Goal: Transaction & Acquisition: Book appointment/travel/reservation

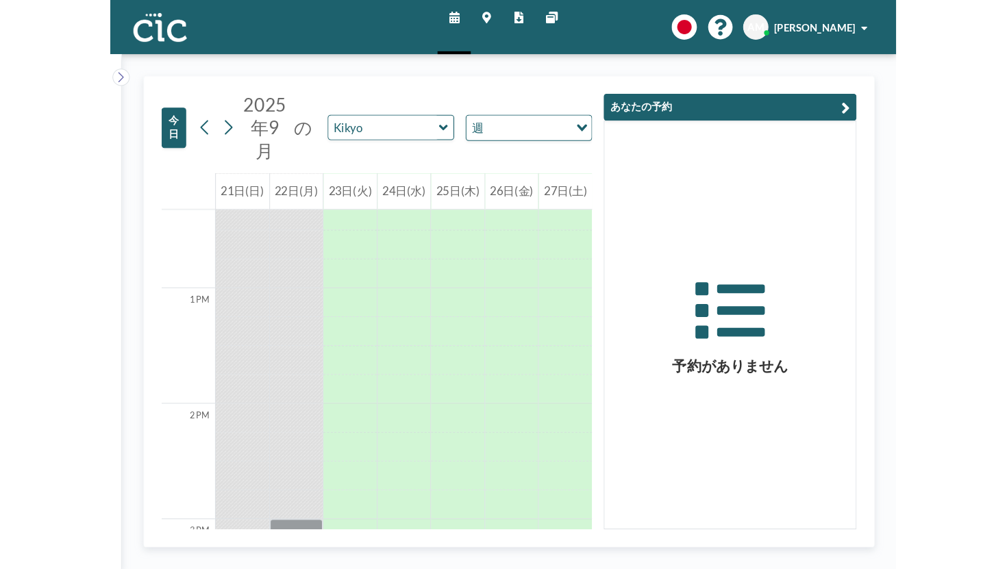
scroll to position [1357, 0]
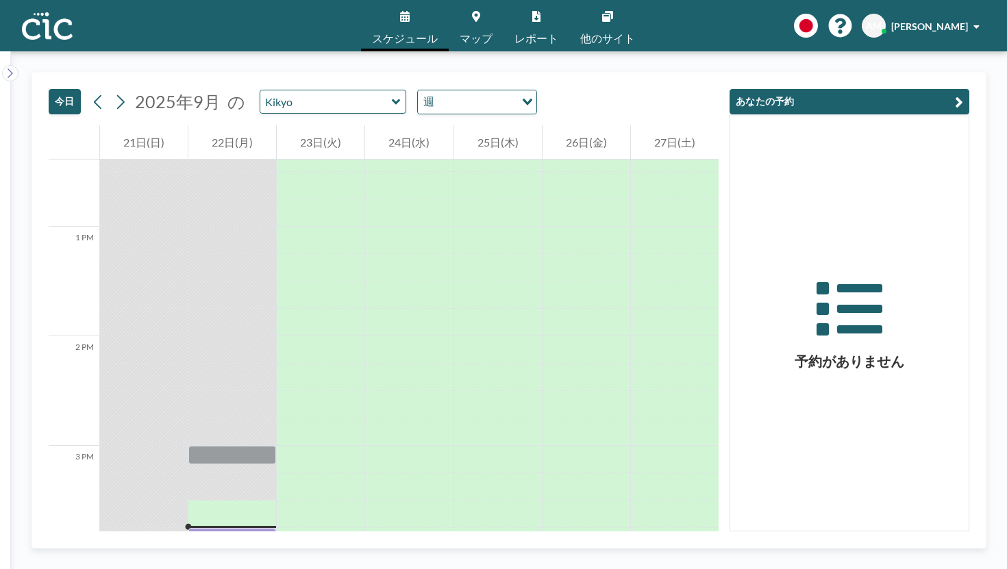
drag, startPoint x: 247, startPoint y: 189, endPoint x: 243, endPoint y: 524, distance: 334.9
click at [243, 524] on div at bounding box center [232, 117] width 88 height 2630
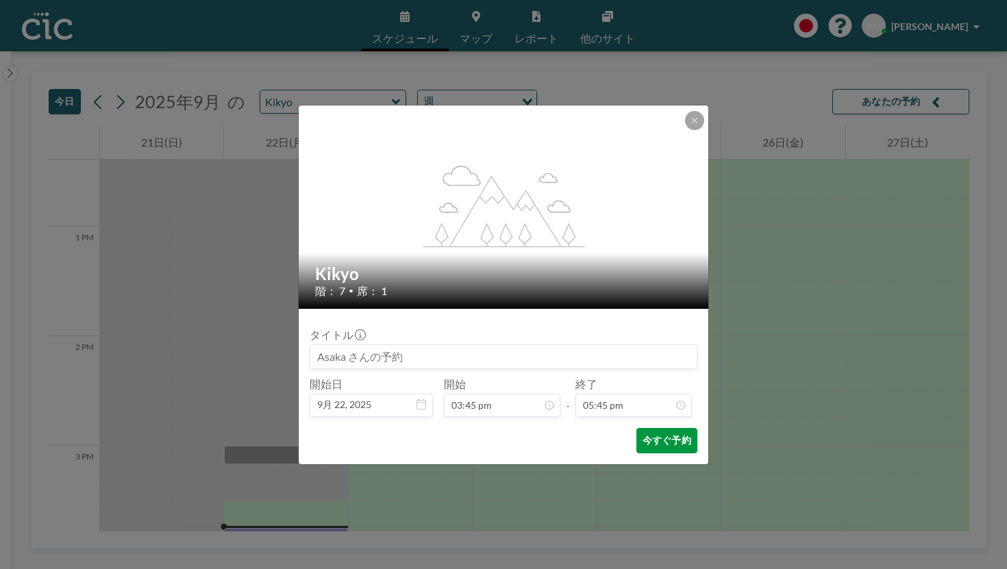
click at [636, 428] on button "今すぐ予約" at bounding box center [666, 440] width 61 height 25
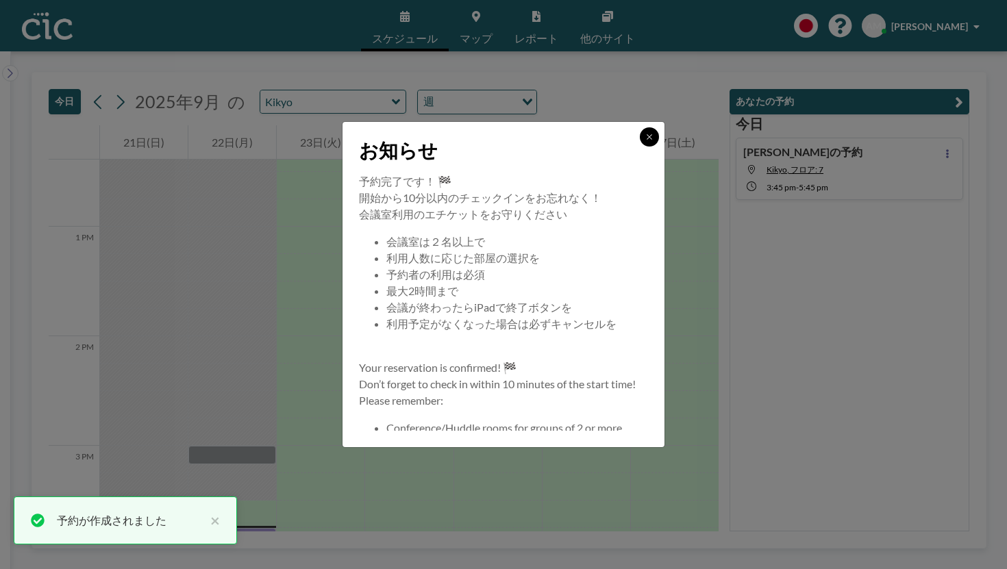
click at [640, 147] on button at bounding box center [649, 136] width 19 height 19
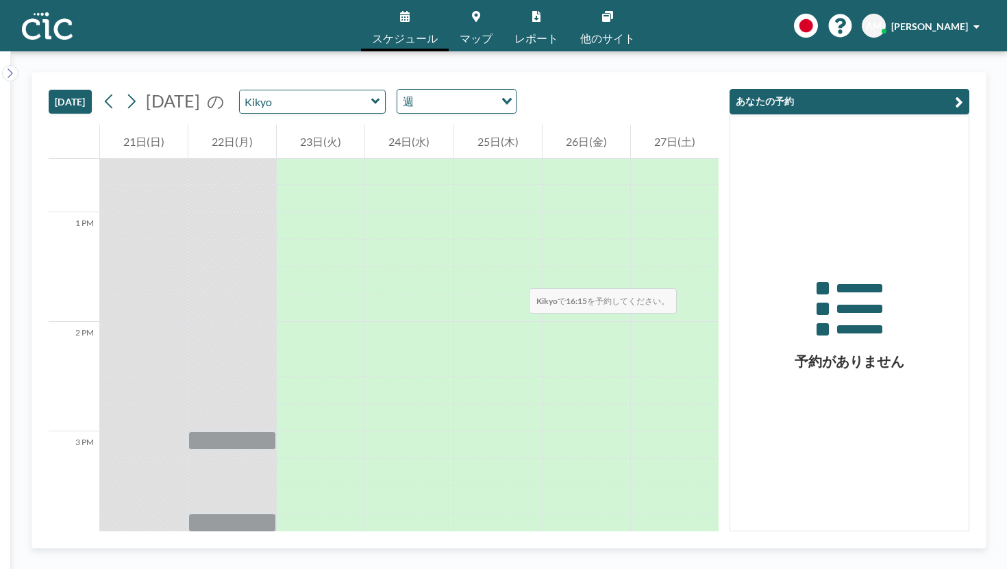
scroll to position [1402, 0]
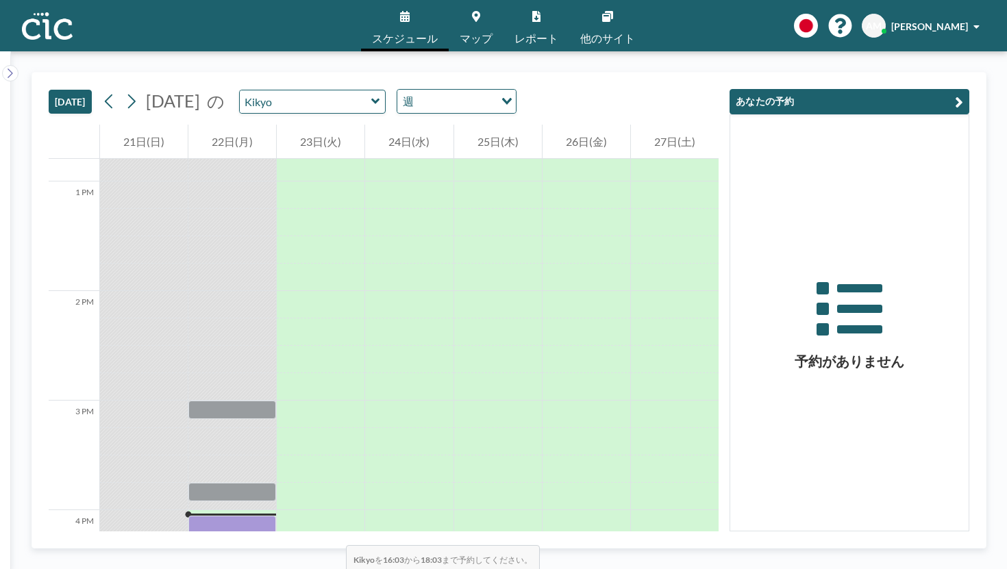
drag, startPoint x: 264, startPoint y: 160, endPoint x: 264, endPoint y: 433, distance: 272.6
click at [264, 433] on div at bounding box center [232, 72] width 88 height 2630
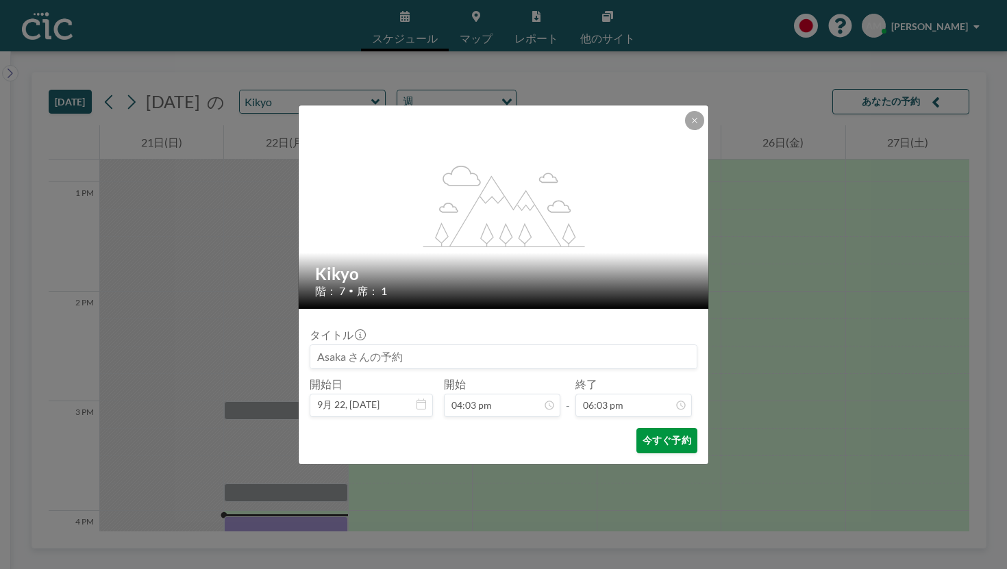
click at [645, 428] on button "今すぐ予約" at bounding box center [666, 440] width 61 height 25
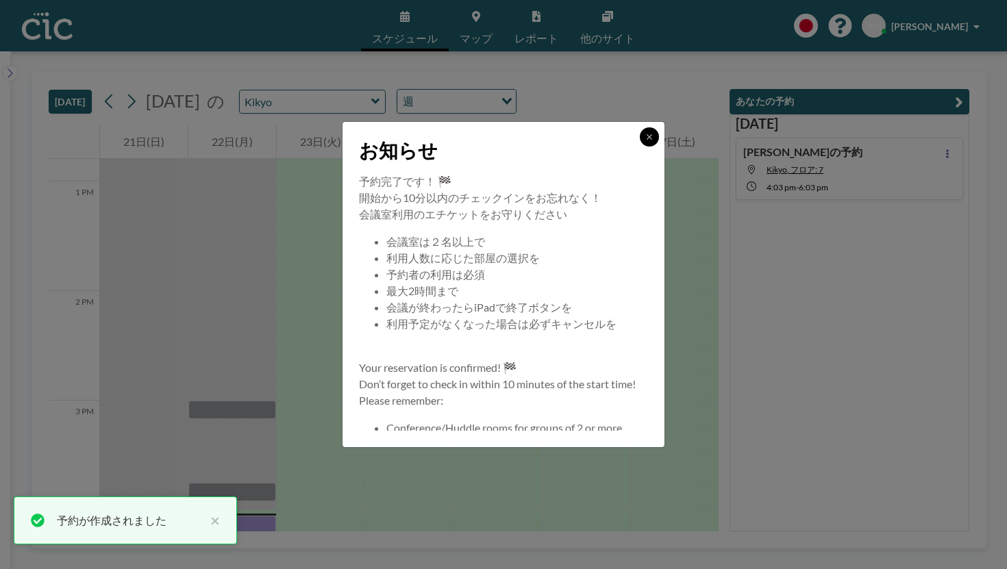
click at [645, 141] on icon at bounding box center [649, 137] width 8 height 8
